Goal: Find contact information: Find contact information

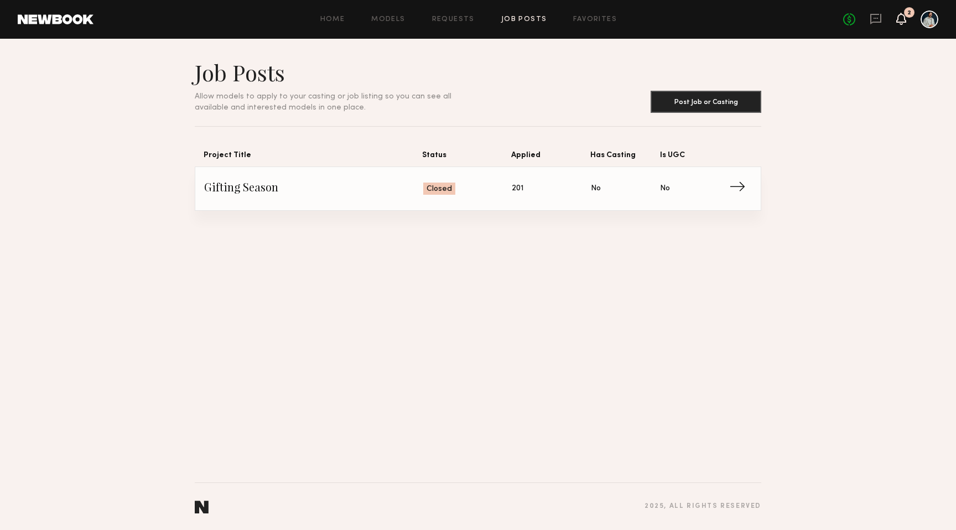
click at [900, 17] on icon at bounding box center [900, 18] width 9 height 8
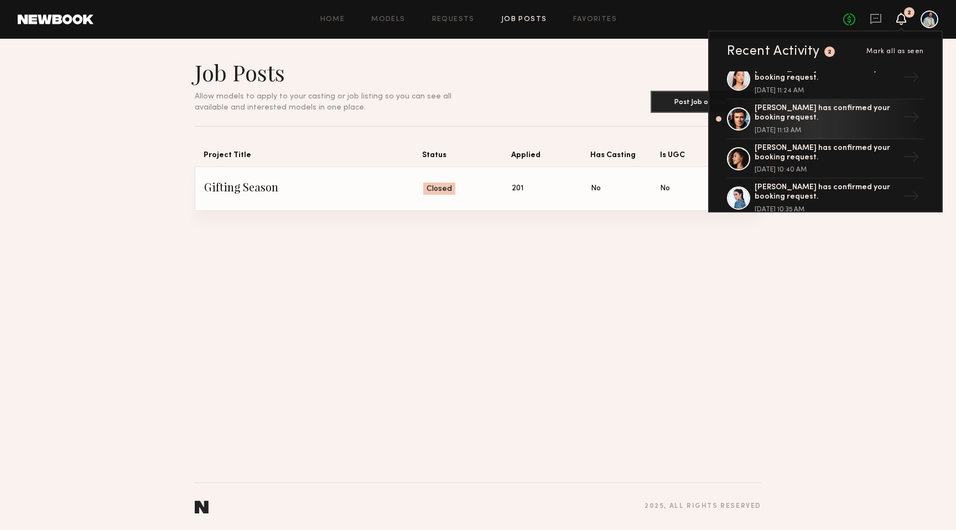
scroll to position [53, 0]
click at [876, 16] on icon at bounding box center [875, 19] width 12 height 12
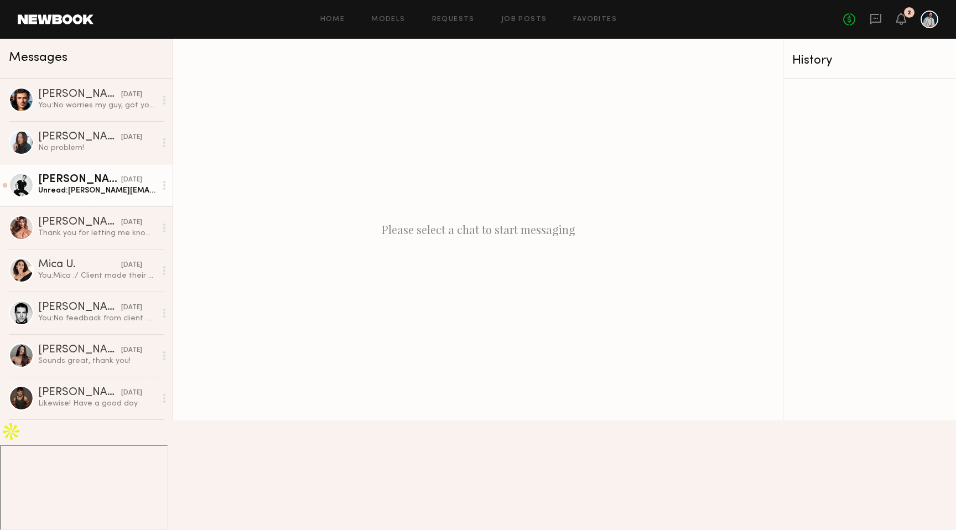
click at [60, 194] on div "Unread: [PERSON_NAME][EMAIL_ADDRESS][PERSON_NAME][DOMAIN_NAME]" at bounding box center [97, 190] width 118 height 11
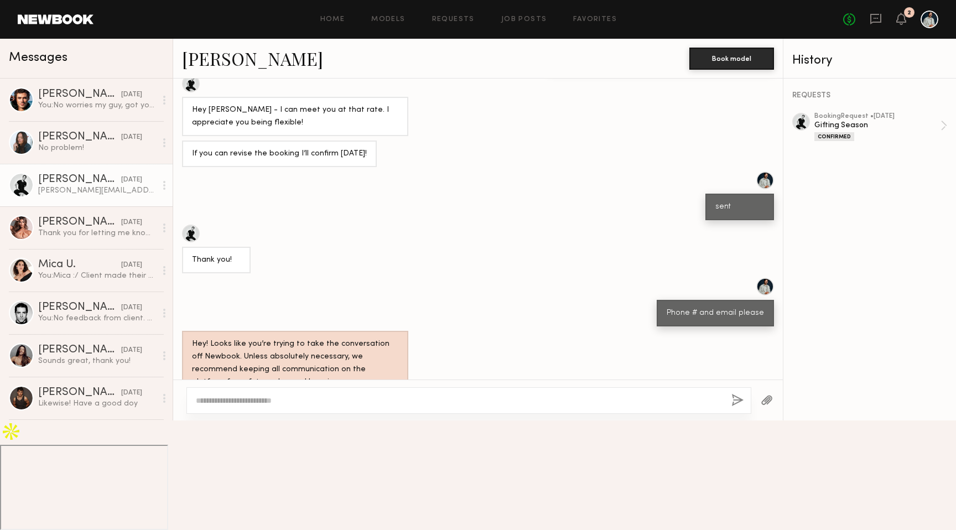
scroll to position [474, 0]
click at [241, 466] on div "[PERSON_NAME][EMAIL_ADDRESS][PERSON_NAME][DOMAIN_NAME]" at bounding box center [295, 474] width 206 height 25
copy div "[PERSON_NAME][EMAIL_ADDRESS][PERSON_NAME][DOMAIN_NAME]"
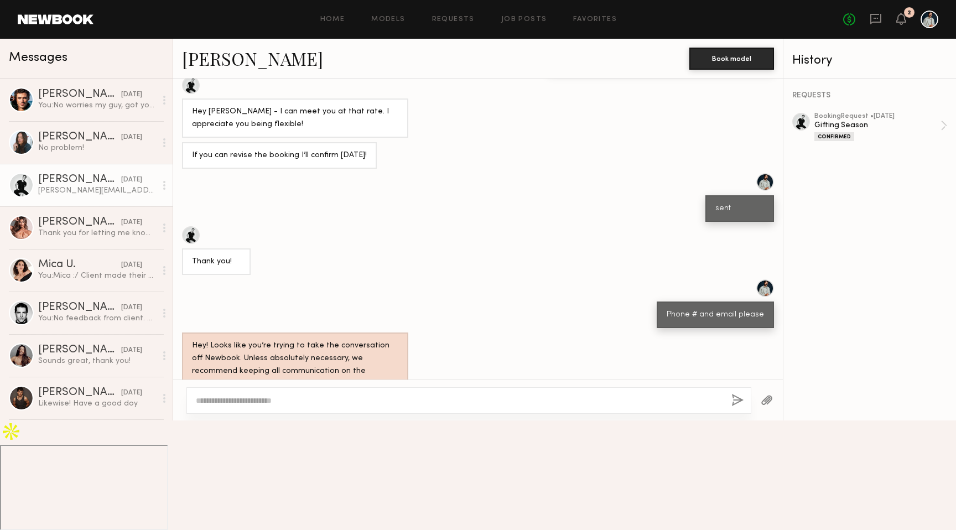
click at [206, 439] on div "[PHONE_NUMBER]" at bounding box center [227, 437] width 70 height 13
copy div "[PHONE_NUMBER]"
